Goal: Task Accomplishment & Management: Manage account settings

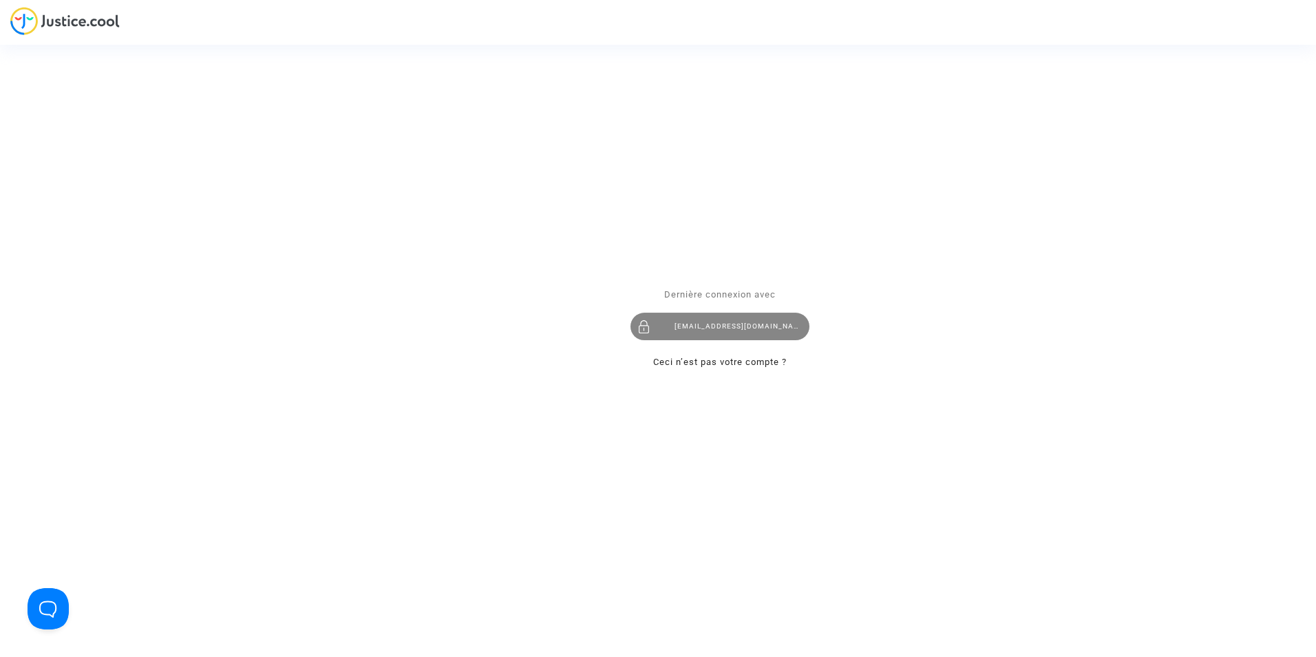
click at [673, 326] on div "levavasseur.prudence@llpavocat.com" at bounding box center [719, 327] width 179 height 28
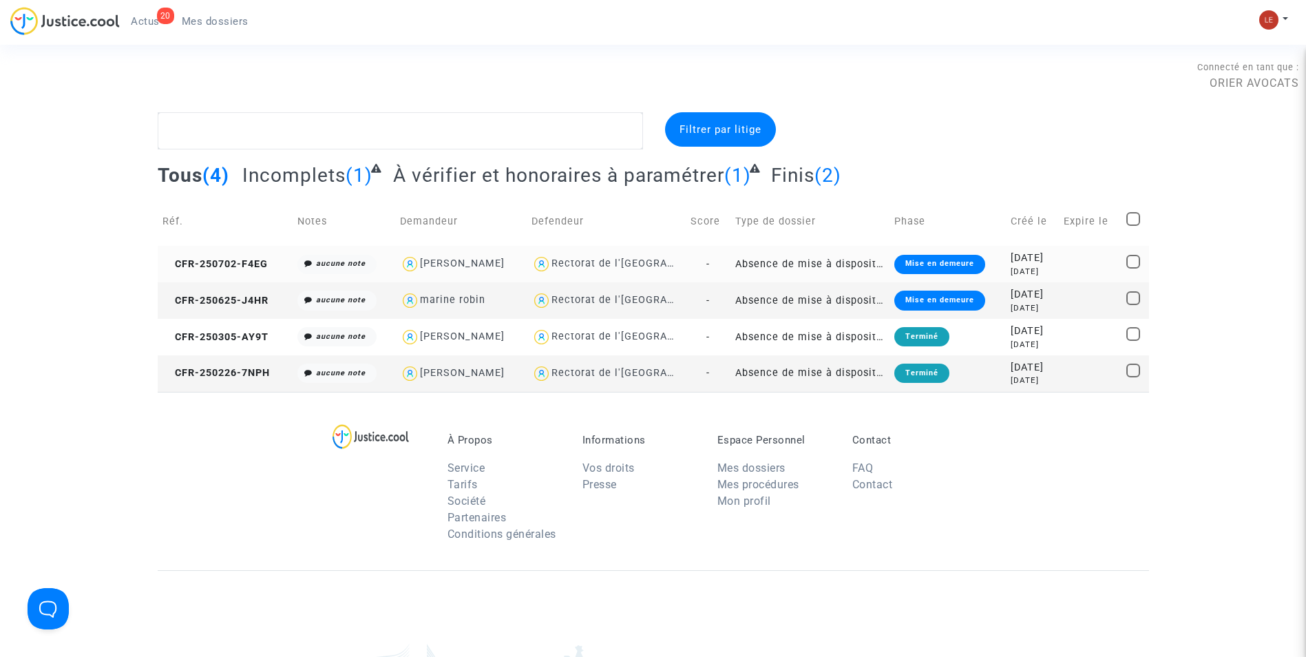
click at [693, 263] on td "-" at bounding box center [708, 264] width 45 height 36
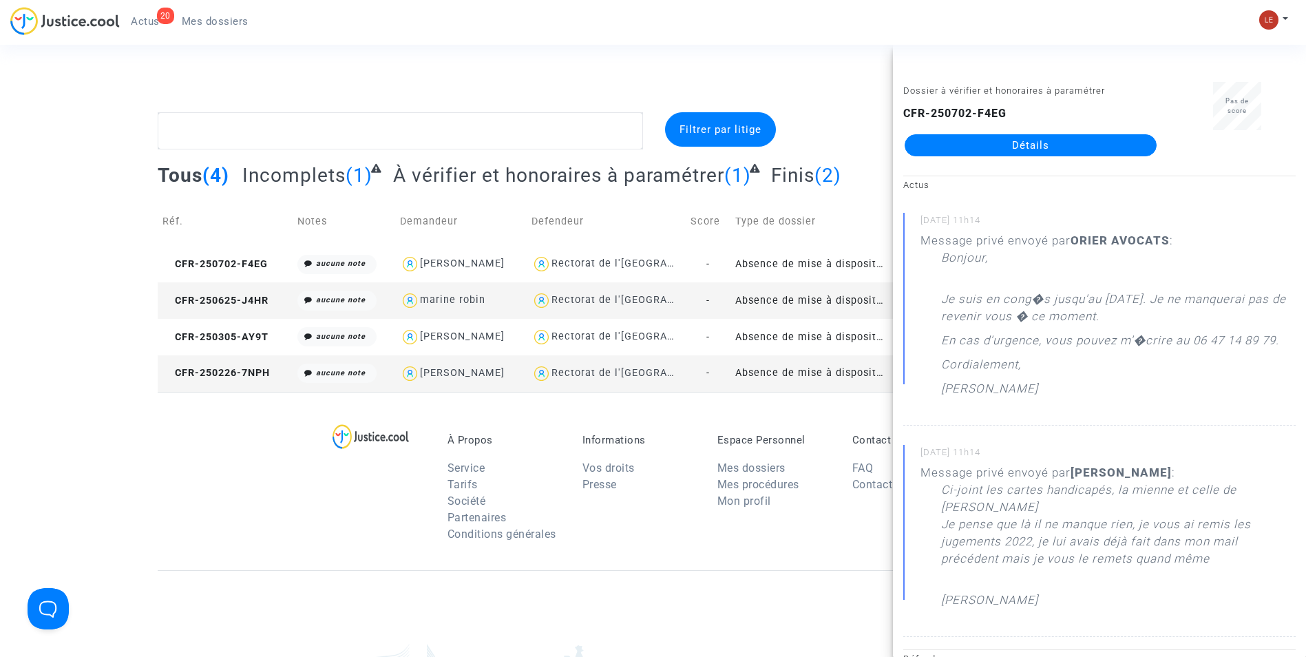
click at [808, 112] on div "Filtrer par litige" at bounding box center [737, 130] width 169 height 37
